Goal: Check status

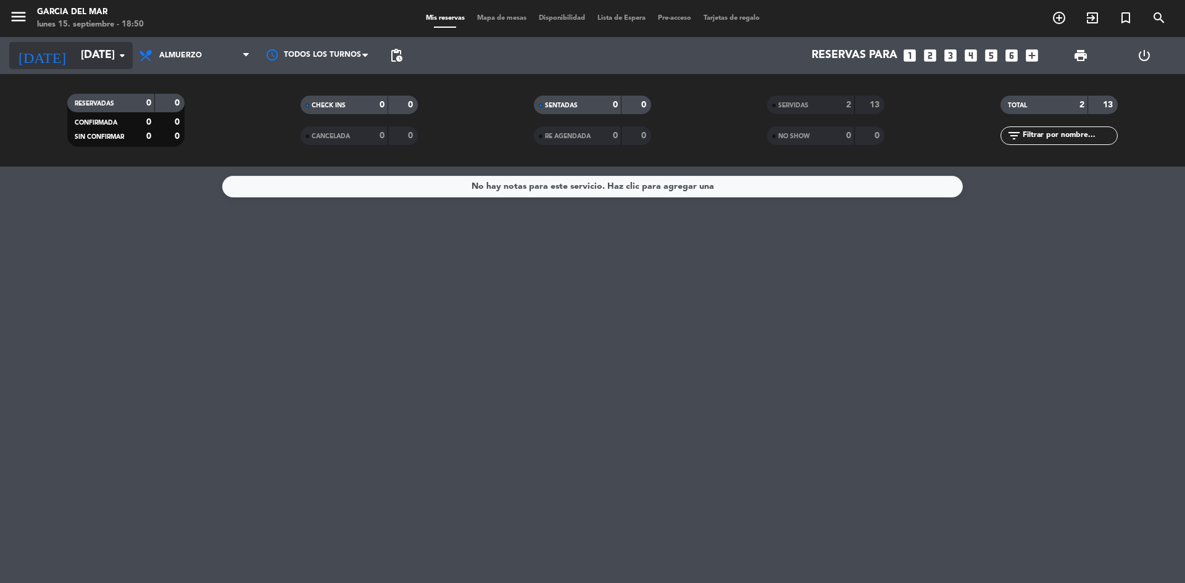
click at [114, 52] on input "[DATE]" at bounding box center [146, 55] width 143 height 25
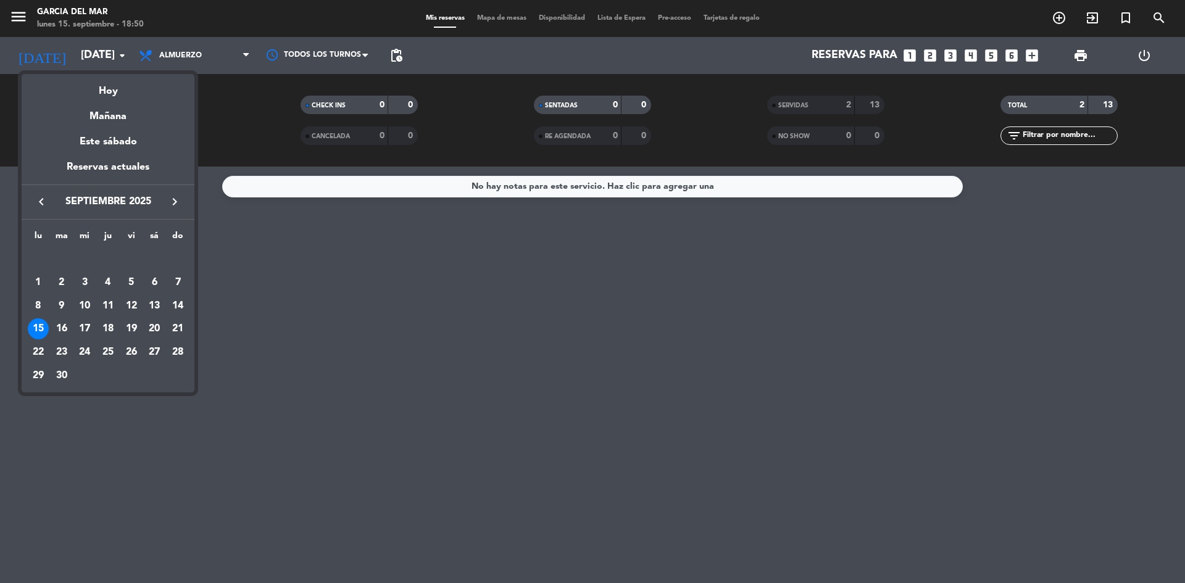
click at [233, 55] on div at bounding box center [592, 291] width 1185 height 583
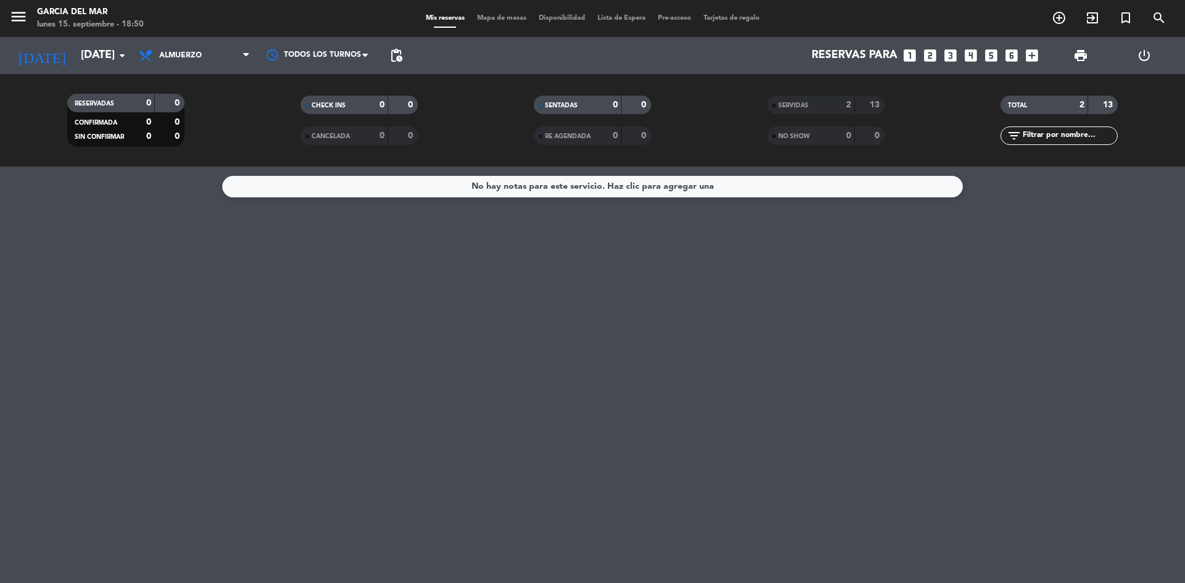
click at [233, 55] on span "Almuerzo" at bounding box center [194, 55] width 123 height 27
click at [196, 156] on div "menu [PERSON_NAME] del Mar [DATE] 15. septiembre - 18:50 Mis reservas Mapa de m…" at bounding box center [592, 83] width 1185 height 167
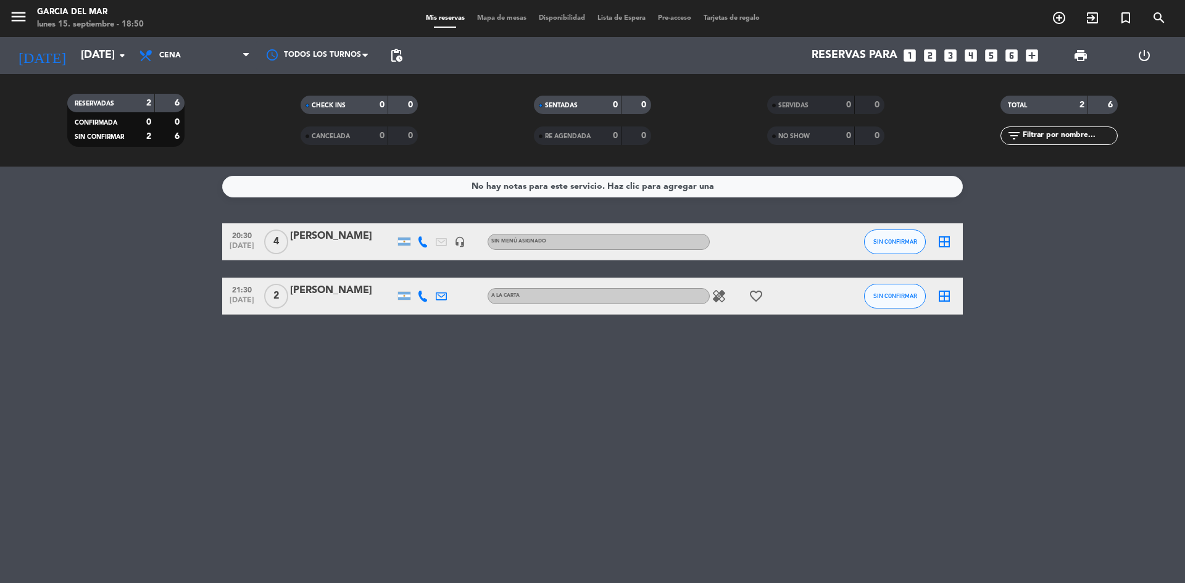
click at [603, 408] on div "No hay notas para este servicio. Haz clic para agregar una 20:30 [DATE] 4 [PERS…" at bounding box center [592, 375] width 1185 height 417
click at [680, 391] on div "No hay notas para este servicio. Haz clic para agregar una 20:30 [DATE] 4 [PERS…" at bounding box center [592, 375] width 1185 height 417
click at [789, 531] on div "No hay notas para este servicio. Haz clic para agregar una 20:30 [DATE] 4 [PERS…" at bounding box center [592, 375] width 1185 height 417
drag, startPoint x: 779, startPoint y: 423, endPoint x: 788, endPoint y: 430, distance: 10.6
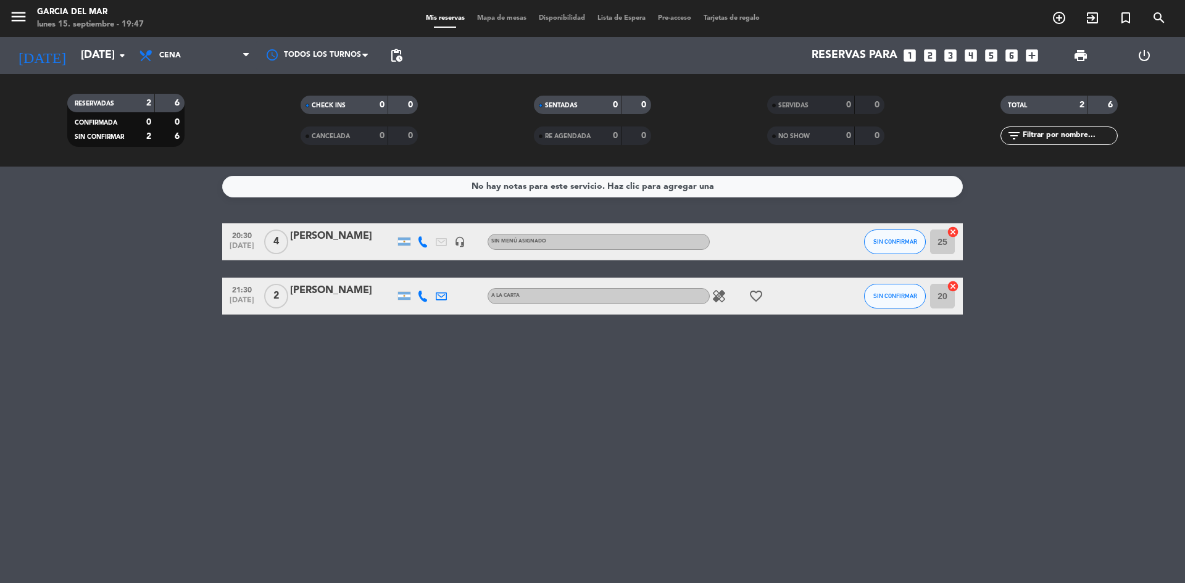
click at [783, 425] on div "No hay notas para este servicio. Haz clic para agregar una 20:30 [DATE] 4 [PERS…" at bounding box center [592, 375] width 1185 height 417
click at [797, 452] on div "No hay notas para este servicio. Haz clic para agregar una 20:30 [DATE] 4 [PERS…" at bounding box center [592, 375] width 1185 height 417
click at [654, 447] on div "No hay notas para este servicio. Haz clic para agregar una 20:30 [DATE] 4 [PERS…" at bounding box center [592, 375] width 1185 height 417
click at [838, 436] on div "No hay notas para este servicio. Haz clic para agregar una 20:30 [DATE] 4 [PERS…" at bounding box center [592, 375] width 1185 height 417
click at [628, 497] on div "No hay notas para este servicio. Haz clic para agregar una 20:30 [DATE] 4 [PERS…" at bounding box center [592, 375] width 1185 height 417
